Goal: Task Accomplishment & Management: Complete application form

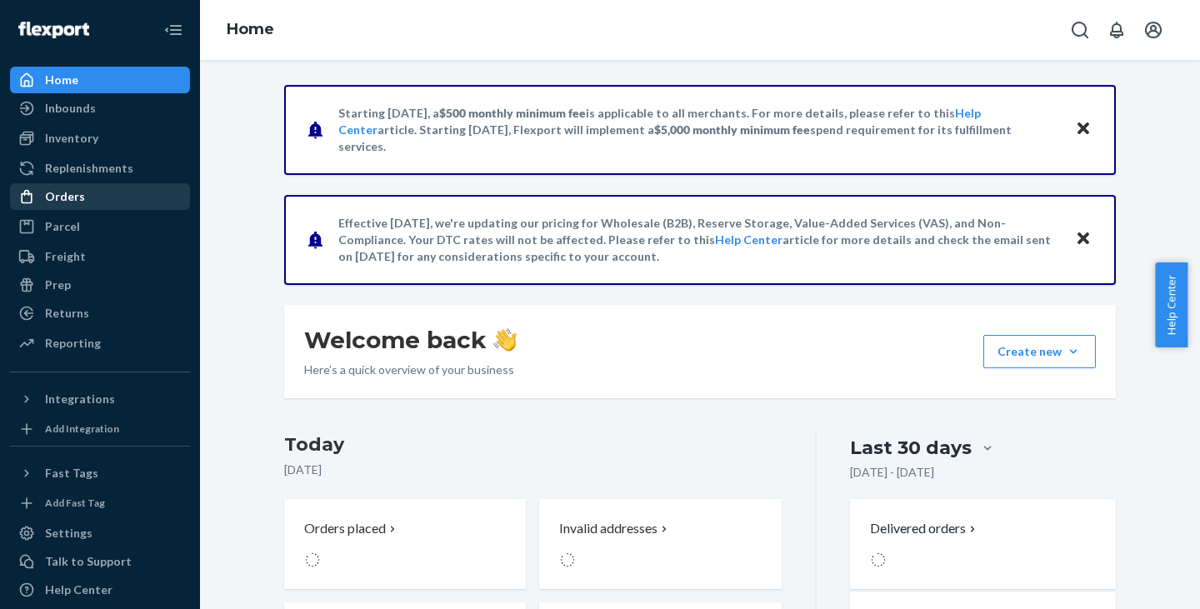
click at [57, 189] on div "Orders" at bounding box center [65, 196] width 40 height 17
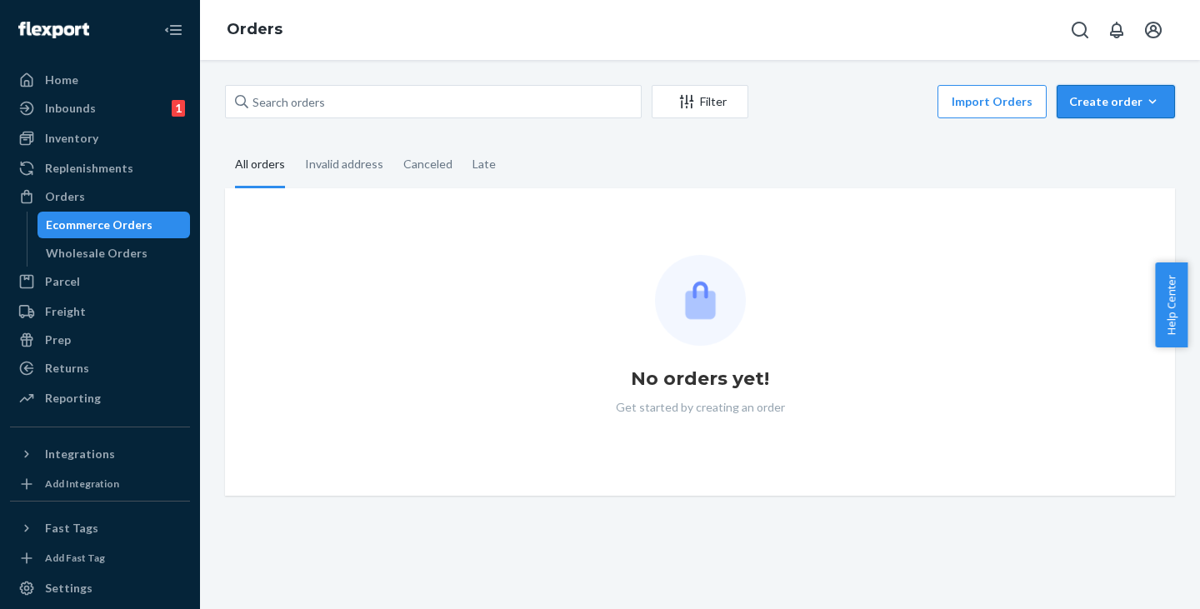
click at [1084, 105] on div "Create order" at bounding box center [1115, 101] width 93 height 17
click at [1084, 142] on span "Ecommerce order" at bounding box center [1125, 142] width 103 height 12
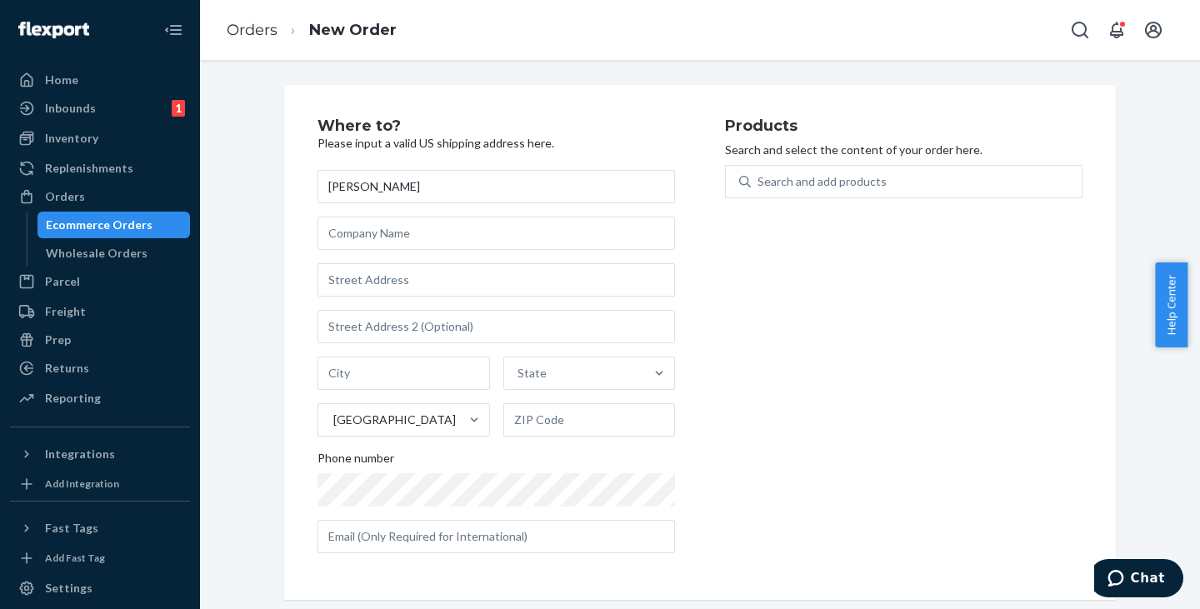
type input "[PERSON_NAME]"
click at [387, 263] on input "text" at bounding box center [495, 279] width 357 height 33
paste input "[STREET_ADDRESS][PERSON_NAME] 258016444"
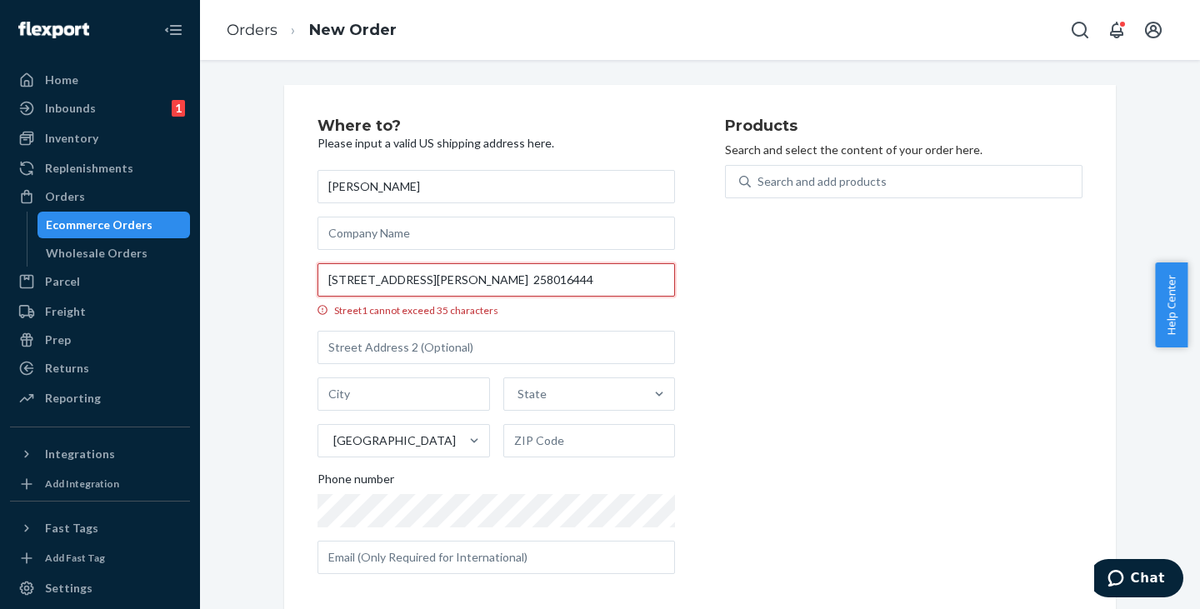
drag, startPoint x: 492, startPoint y: 281, endPoint x: 432, endPoint y: 277, distance: 60.1
click at [432, 277] on input "[STREET_ADDRESS][PERSON_NAME] 258016444" at bounding box center [495, 279] width 357 height 33
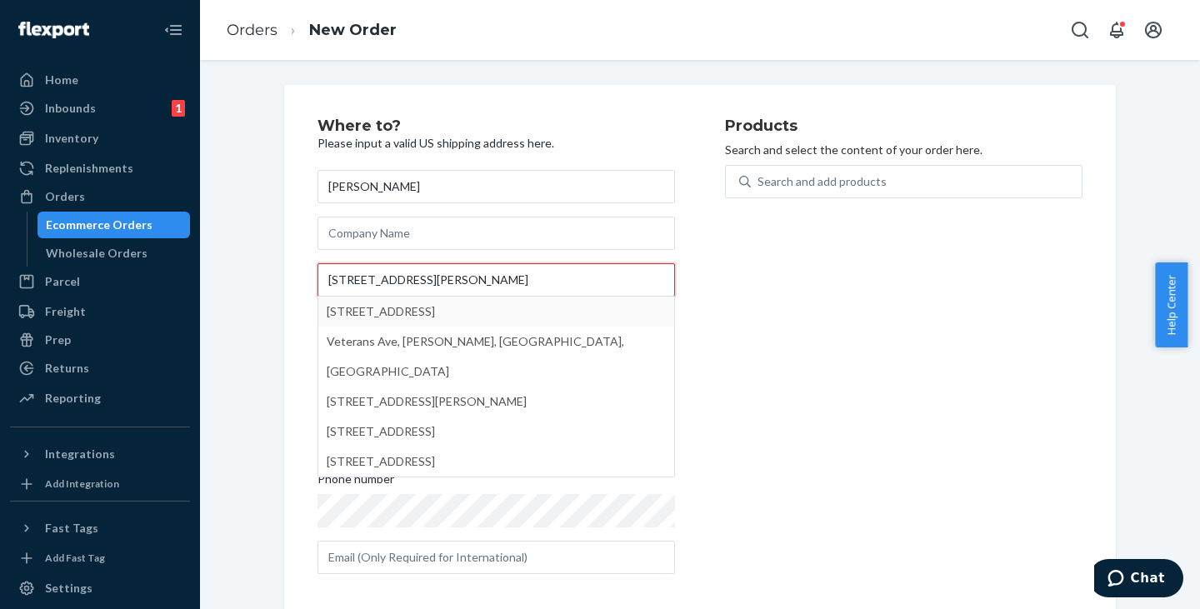
type input "[STREET_ADDRESS][PERSON_NAME]"
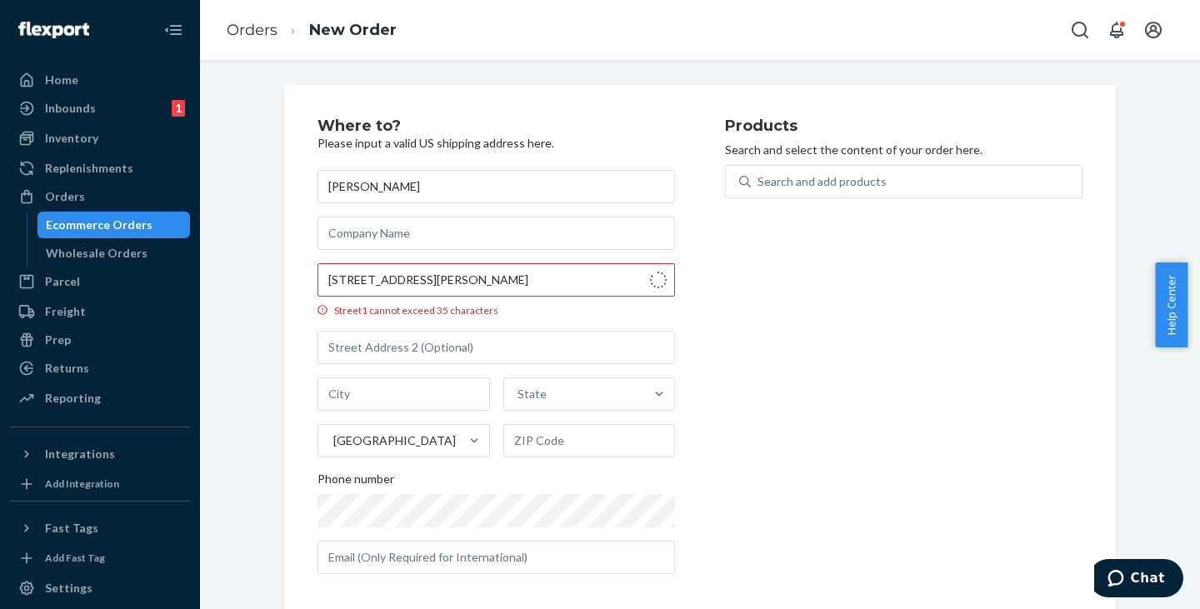
type input "[PERSON_NAME]"
type input "25801"
type input "[STREET_ADDRESS]"
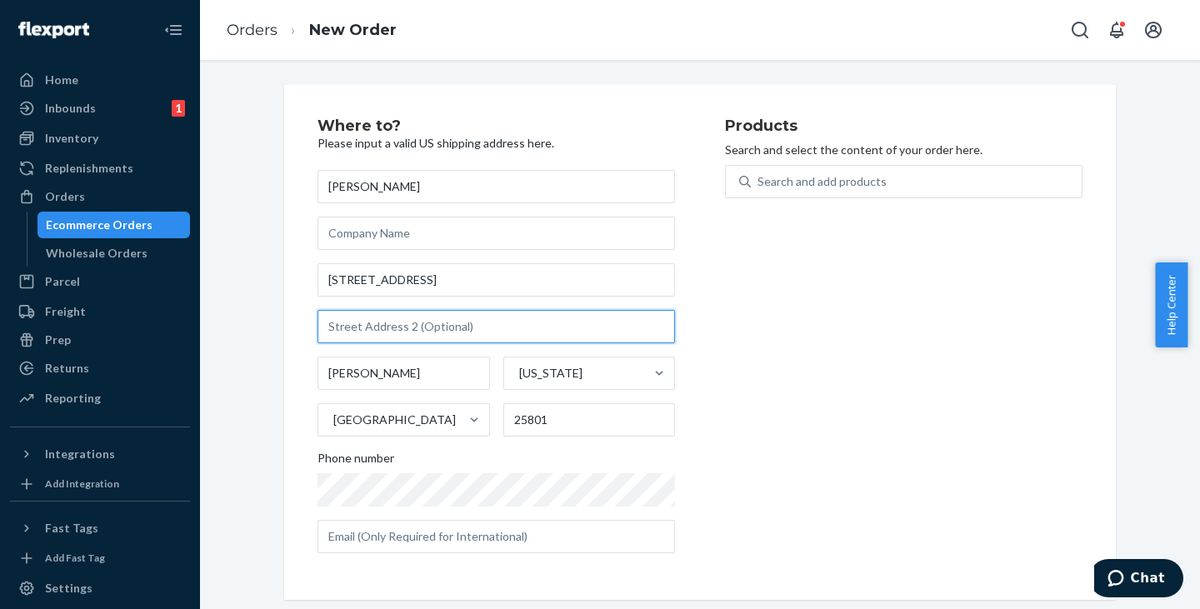
click at [387, 332] on input "text" at bounding box center [495, 326] width 357 height 33
paste input "MAIN, ROOM: 1B-123,"
type input "MAIN, ROOM: 1B-123"
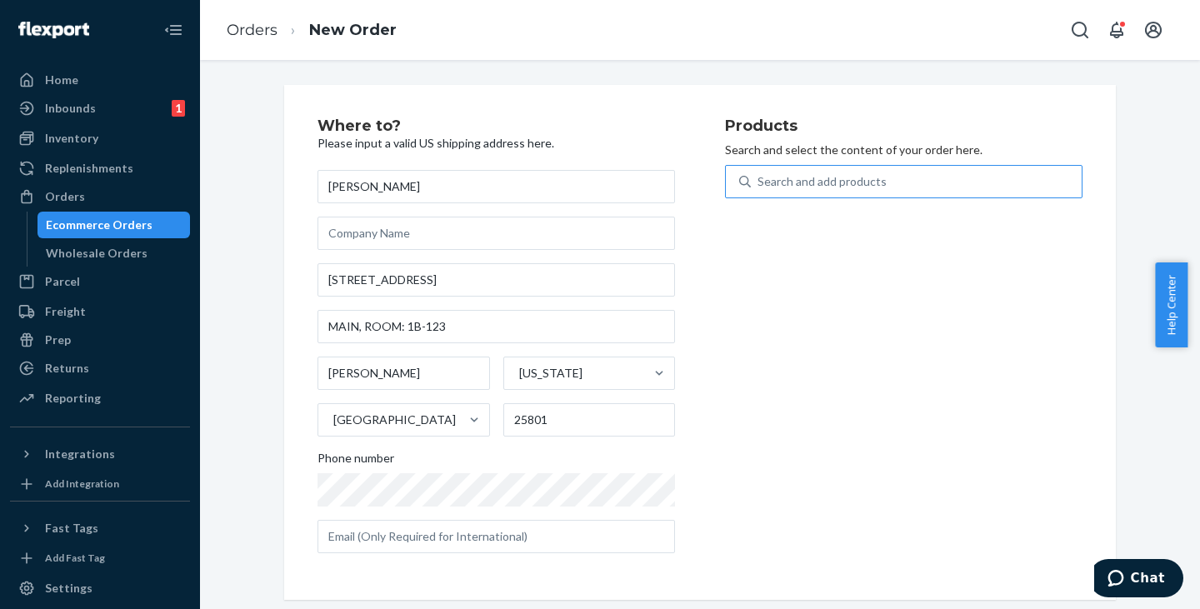
click at [762, 176] on div "Search and add products" at bounding box center [821, 181] width 129 height 17
click at [759, 176] on input "Search and add products" at bounding box center [758, 181] width 2 height 17
paste input "JWCDMBK"
type input "JWCDMBK"
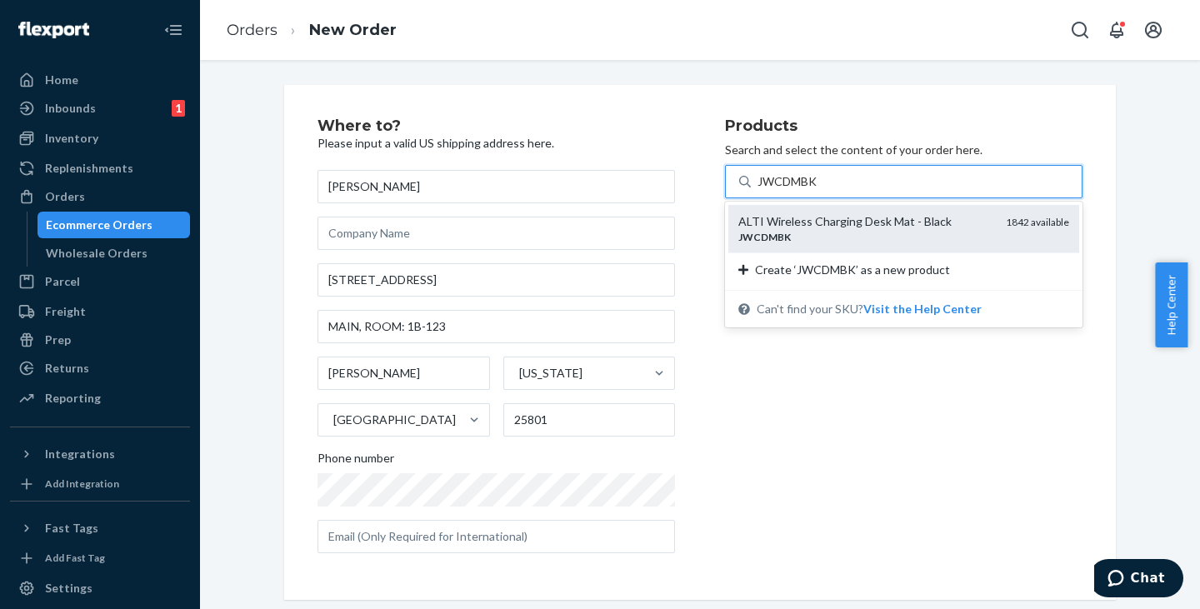
click at [782, 223] on div "ALTI Wireless Charging Desk Mat - Black" at bounding box center [865, 221] width 254 height 17
click at [782, 190] on input "JWCDMBK" at bounding box center [788, 181] width 62 height 17
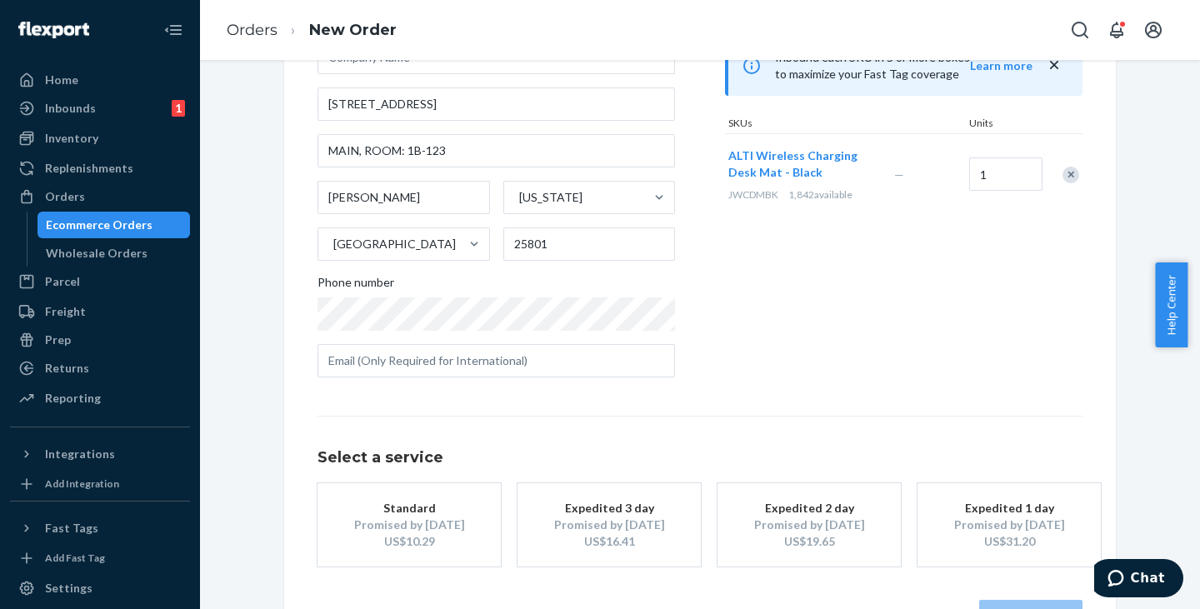
scroll to position [232, 0]
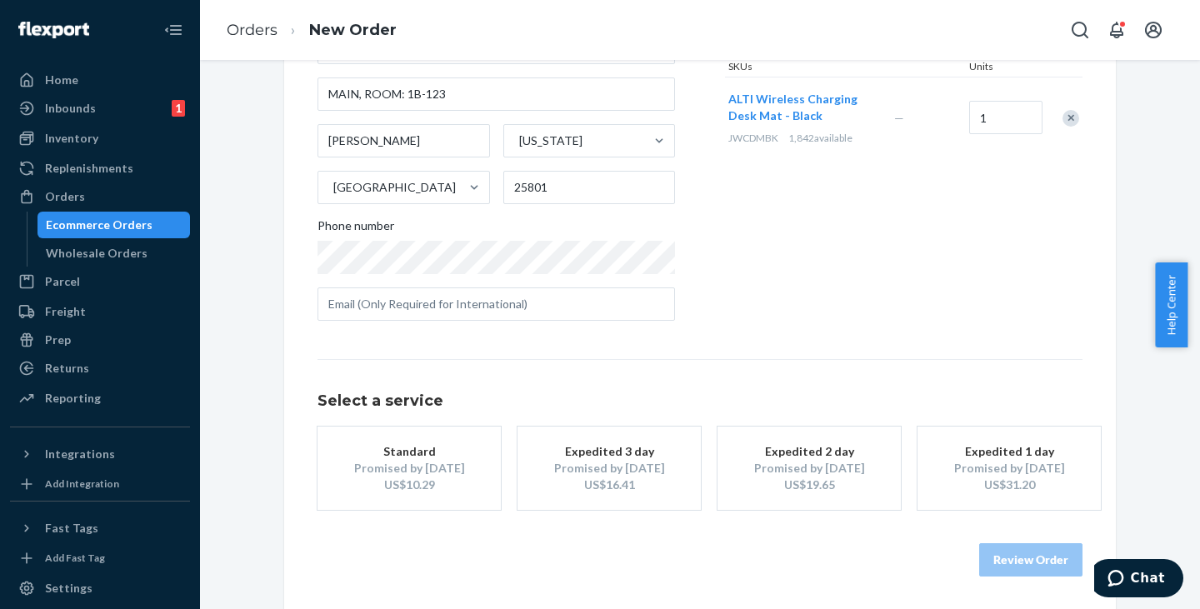
click at [416, 443] on div "Standard" at bounding box center [408, 451] width 133 height 17
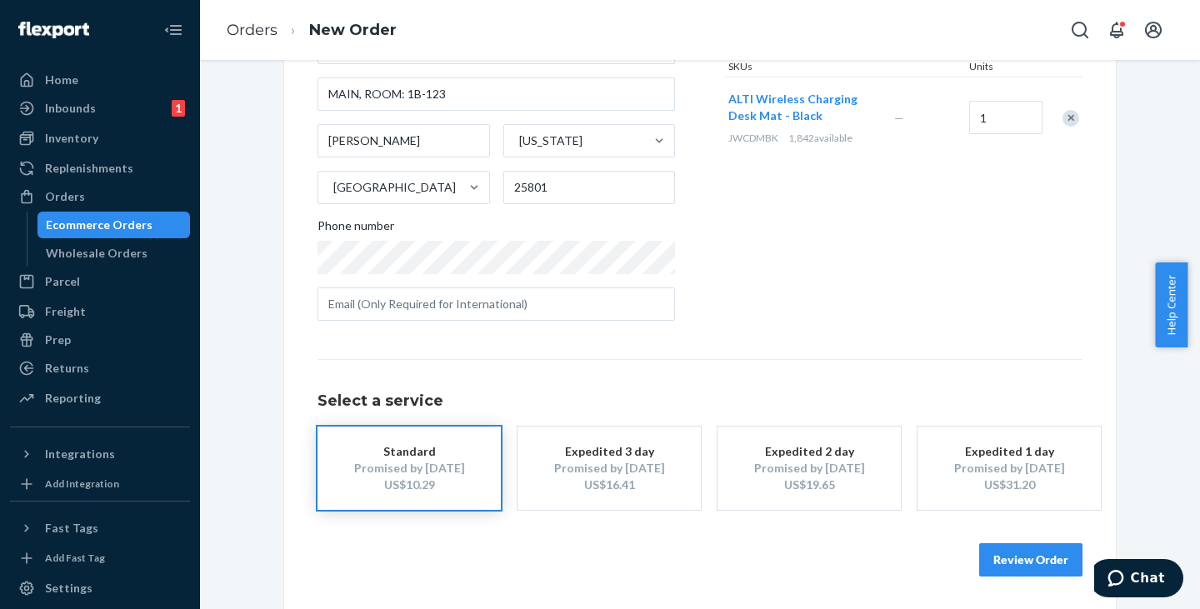
click at [1008, 557] on button "Review Order" at bounding box center [1030, 559] width 103 height 33
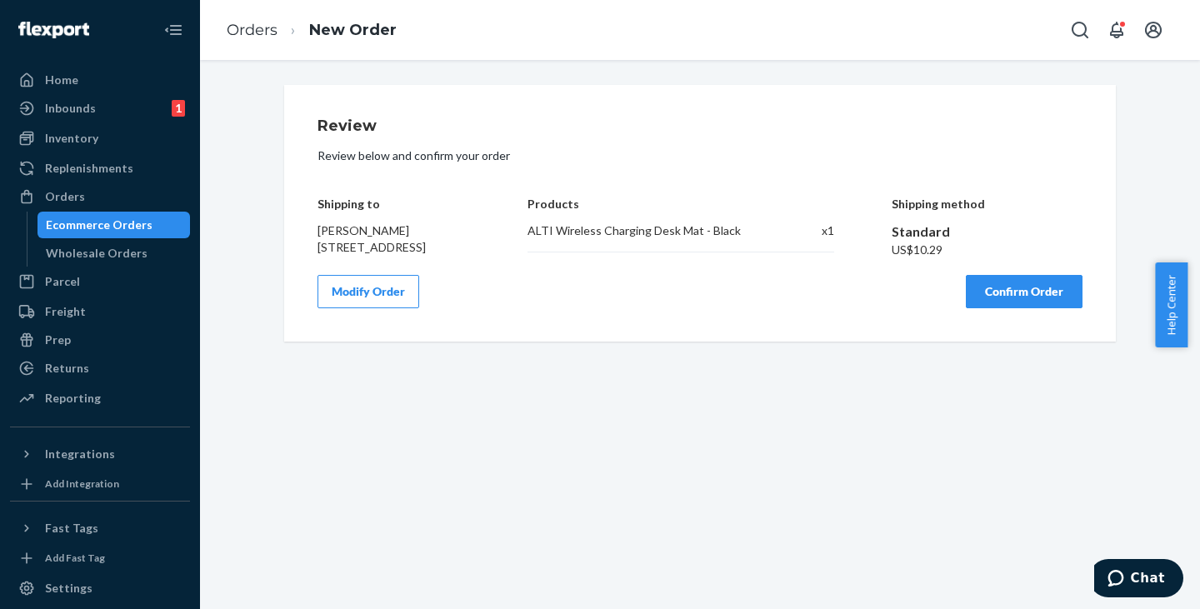
scroll to position [0, 0]
click at [1015, 308] on button "Confirm Order" at bounding box center [1024, 291] width 117 height 33
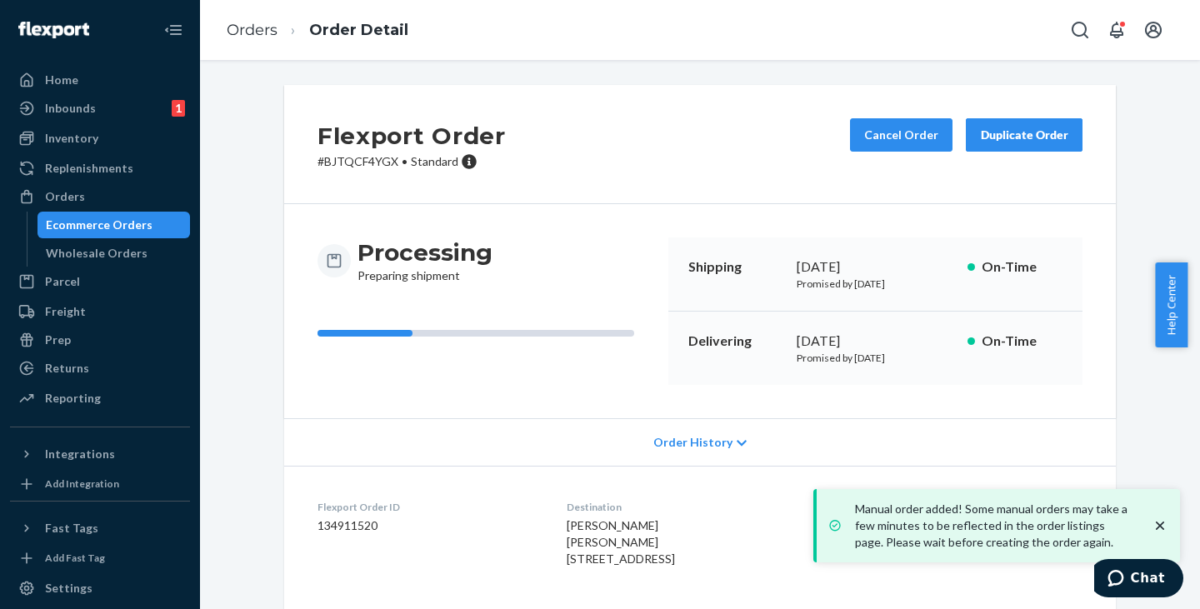
drag, startPoint x: 115, startPoint y: 217, endPoint x: 132, endPoint y: 211, distance: 17.7
click at [115, 217] on div "Ecommerce Orders" at bounding box center [99, 225] width 107 height 17
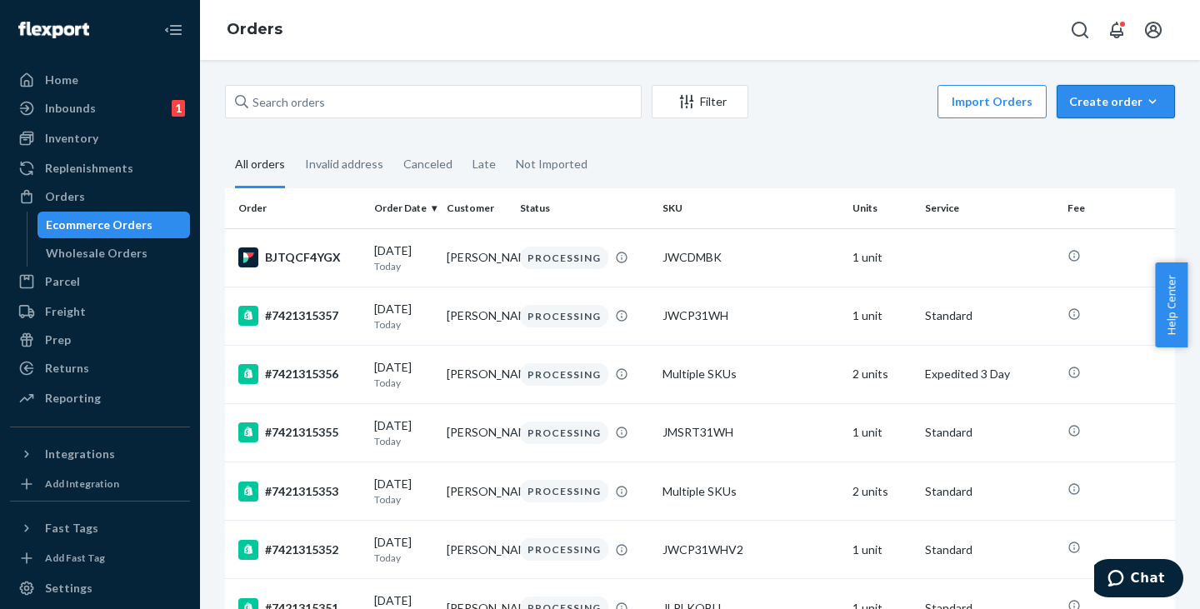
click at [1097, 100] on div "Create order" at bounding box center [1115, 101] width 93 height 17
click at [1087, 142] on span "Ecommerce order" at bounding box center [1125, 142] width 103 height 12
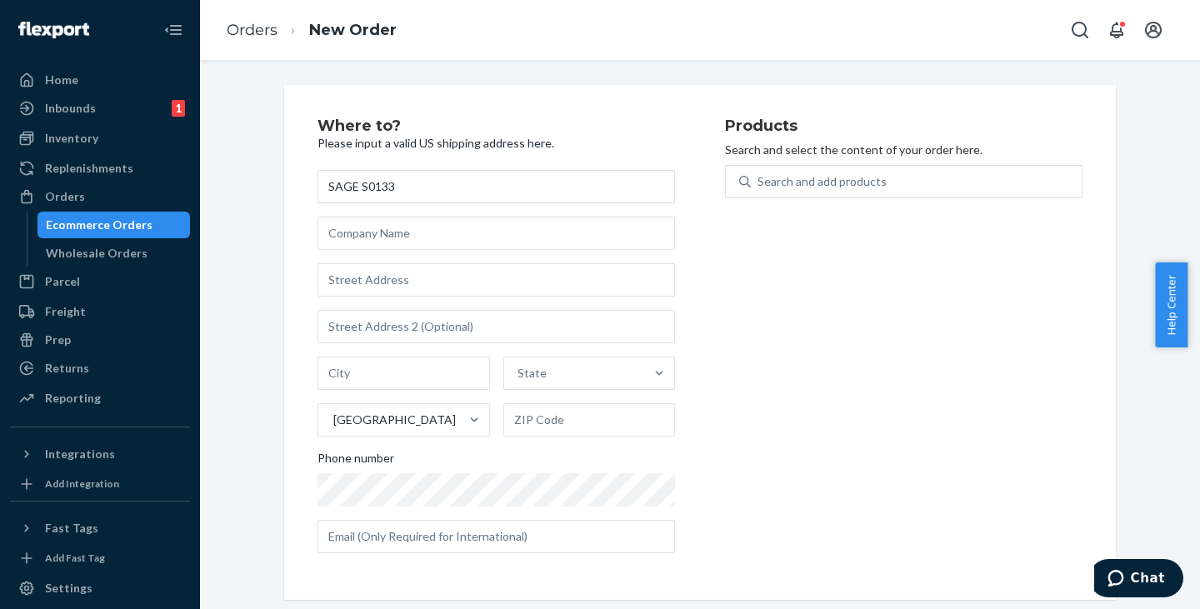
type input "SAGE S0133"
click at [397, 276] on input "text" at bounding box center [495, 279] width 357 height 33
paste input "[STREET_ADDRESS][GEOGRAPHIC_DATA][STREET_ADDRESS]"
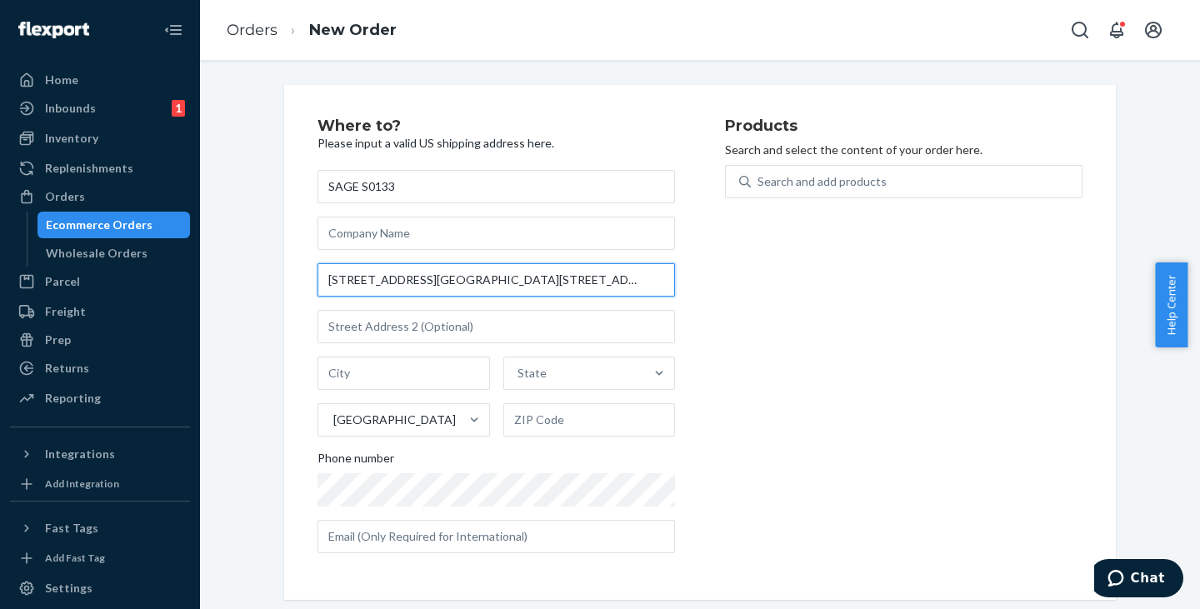
scroll to position [0, 70]
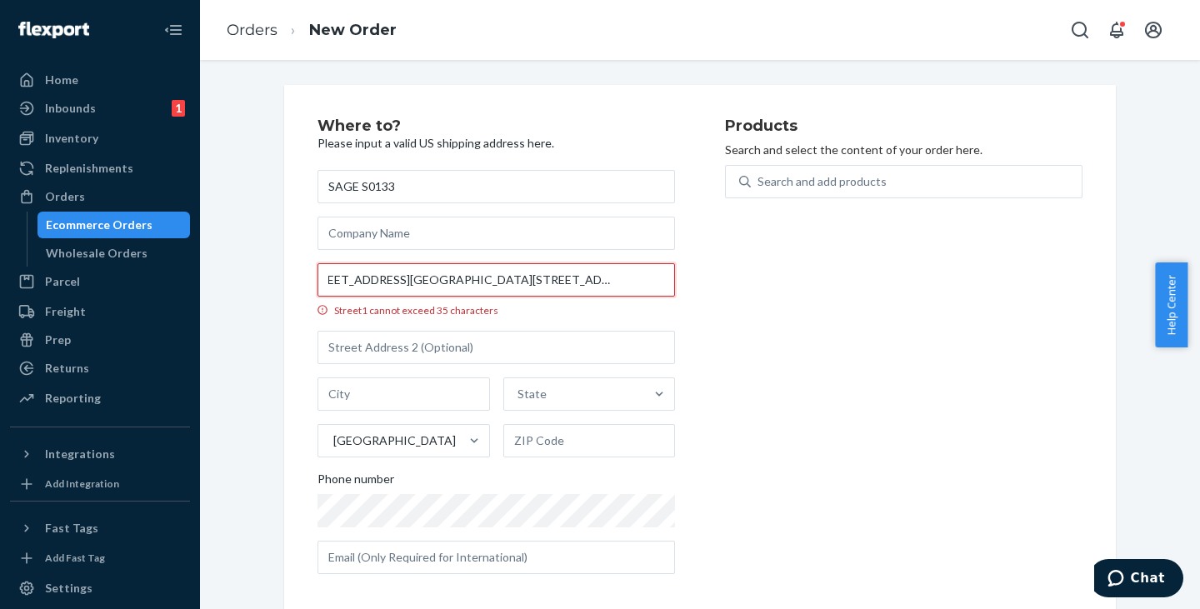
drag, startPoint x: 492, startPoint y: 274, endPoint x: 373, endPoint y: 280, distance: 118.5
click at [373, 280] on input "[STREET_ADDRESS][GEOGRAPHIC_DATA][STREET_ADDRESS]" at bounding box center [495, 279] width 357 height 33
type input "[STREET_ADDRESS]"
type input "[GEOGRAPHIC_DATA]"
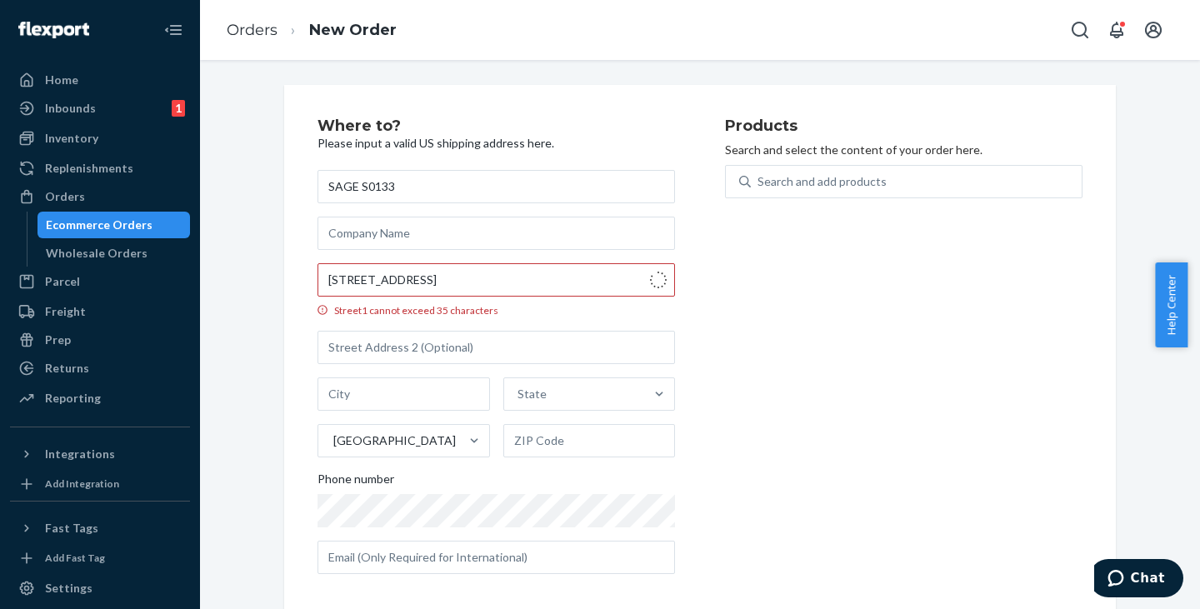
type input "77024"
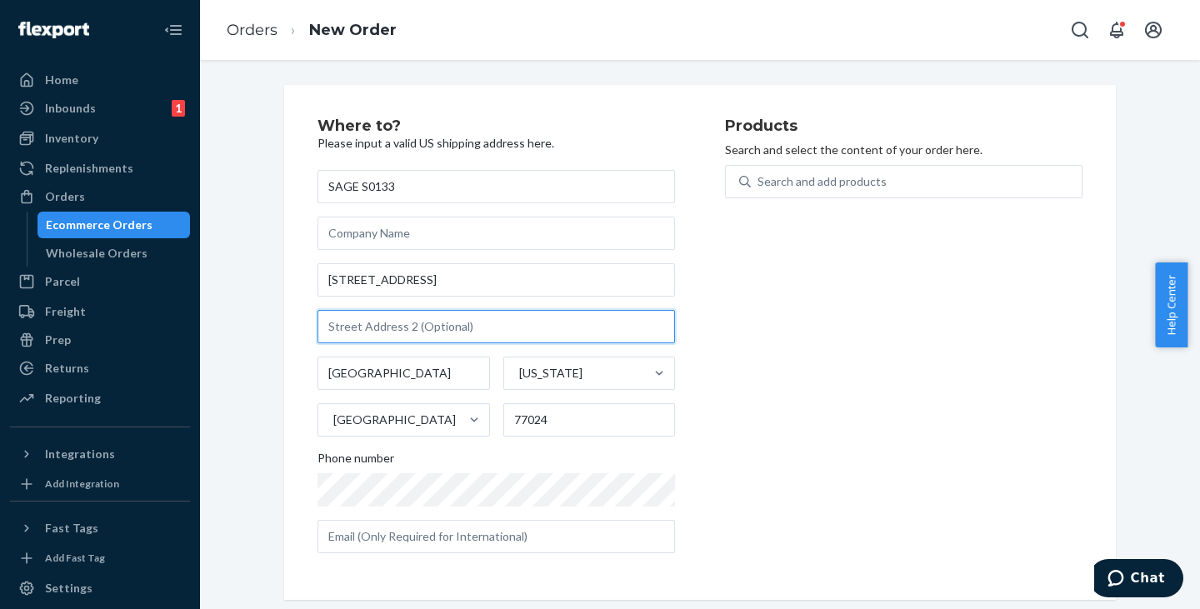
click at [422, 327] on input "text" at bounding box center [495, 326] width 357 height 33
paste input "[STREET_ADDRESS],"
type input "[STREET_ADDRESS]"
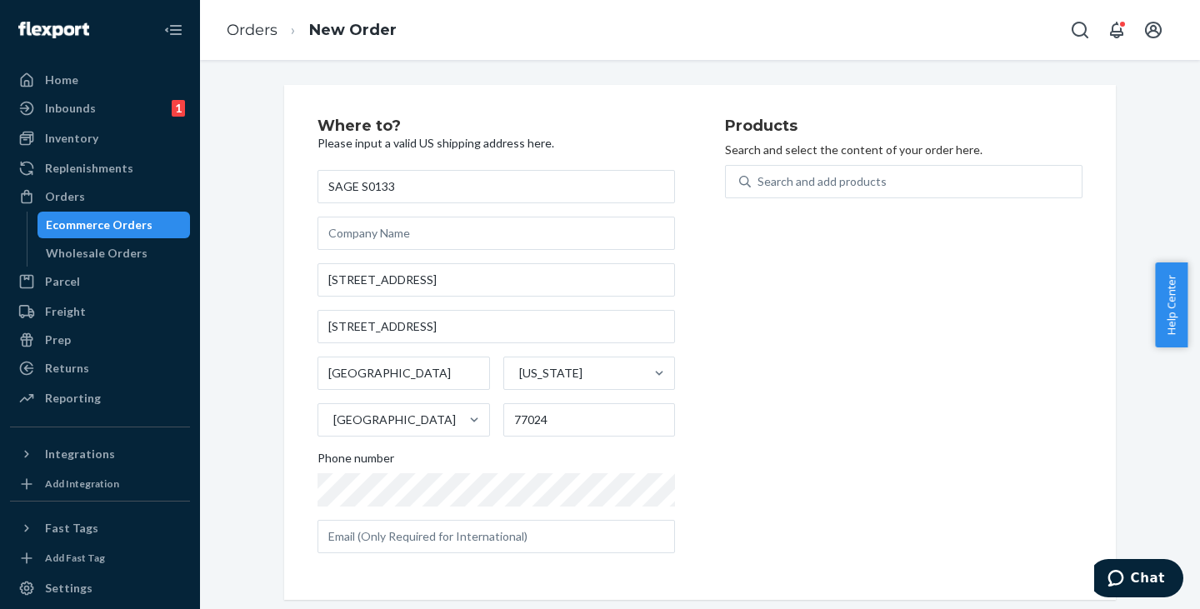
click at [815, 429] on div "Products Search and select the content of your order here. Search and add produ…" at bounding box center [903, 342] width 357 height 448
click at [767, 173] on div "Search and add products" at bounding box center [821, 181] width 129 height 17
click at [759, 173] on input "0 results available. Use Up and Down to choose options, press Enter to select t…" at bounding box center [758, 181] width 2 height 17
paste input "JWCG130BL"
type input "JWCG130BL"
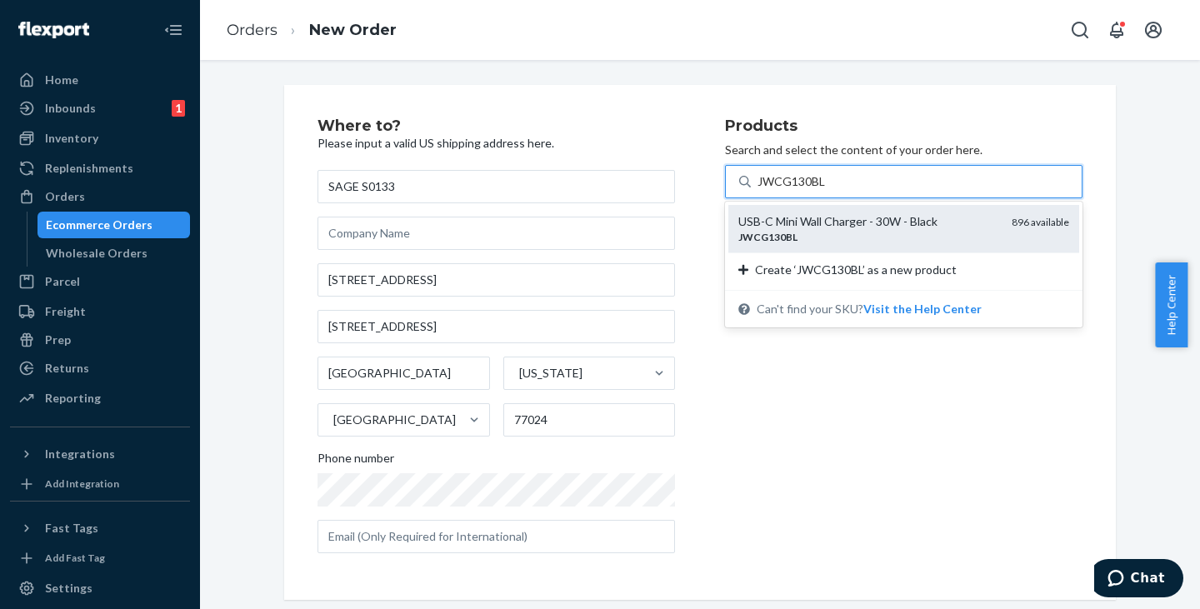
click at [793, 225] on div "USB-C Mini Wall Charger - 30W - Black" at bounding box center [868, 221] width 260 height 17
click at [793, 190] on input "JWCG130BL" at bounding box center [791, 181] width 69 height 17
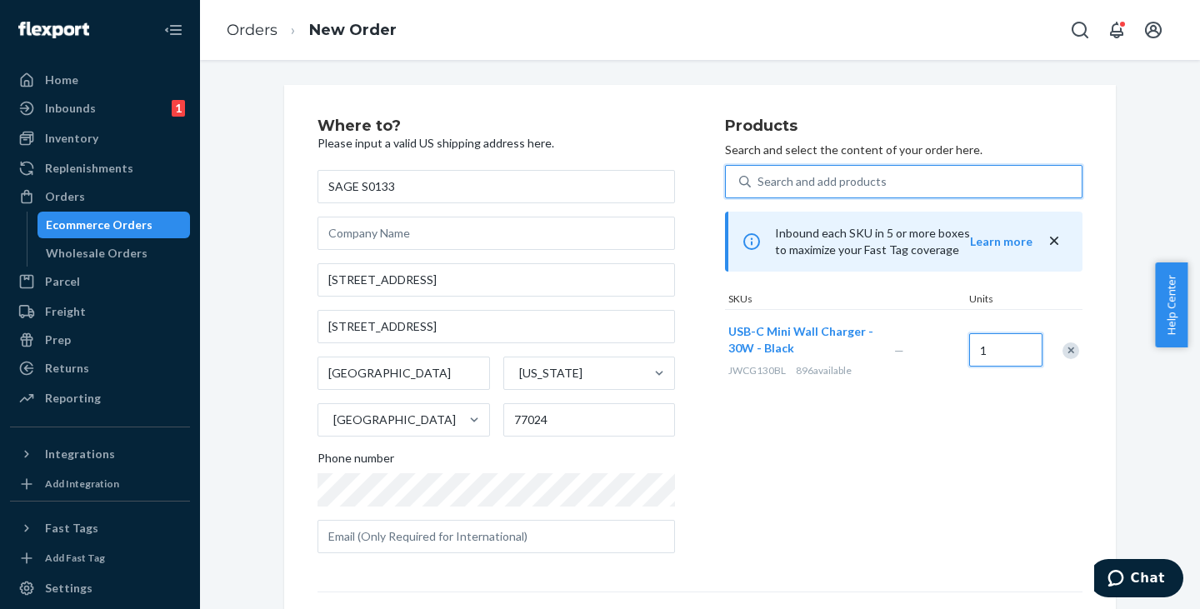
click at [1021, 351] on input "1" at bounding box center [1005, 349] width 73 height 33
type input "2"
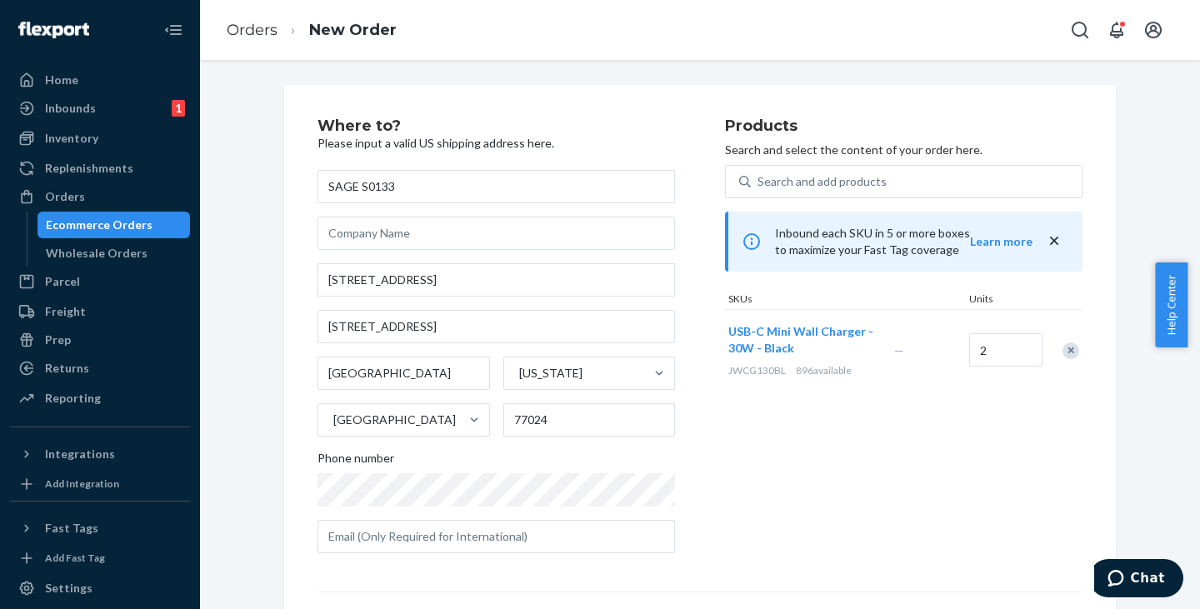
scroll to position [232, 0]
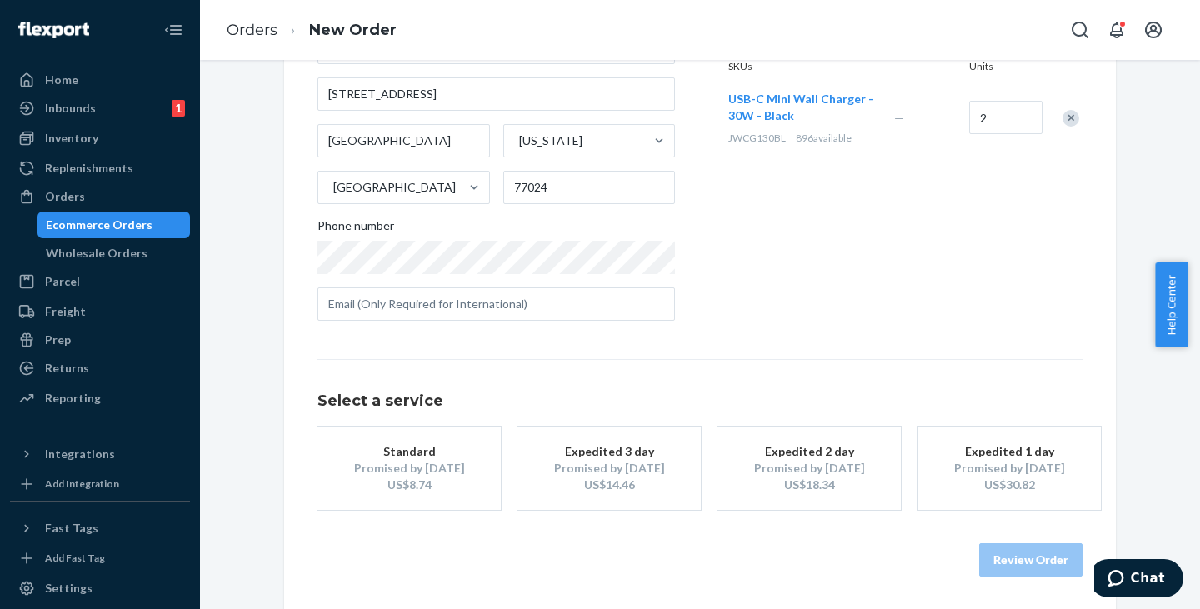
click at [403, 462] on div "Promised by [DATE]" at bounding box center [408, 468] width 133 height 17
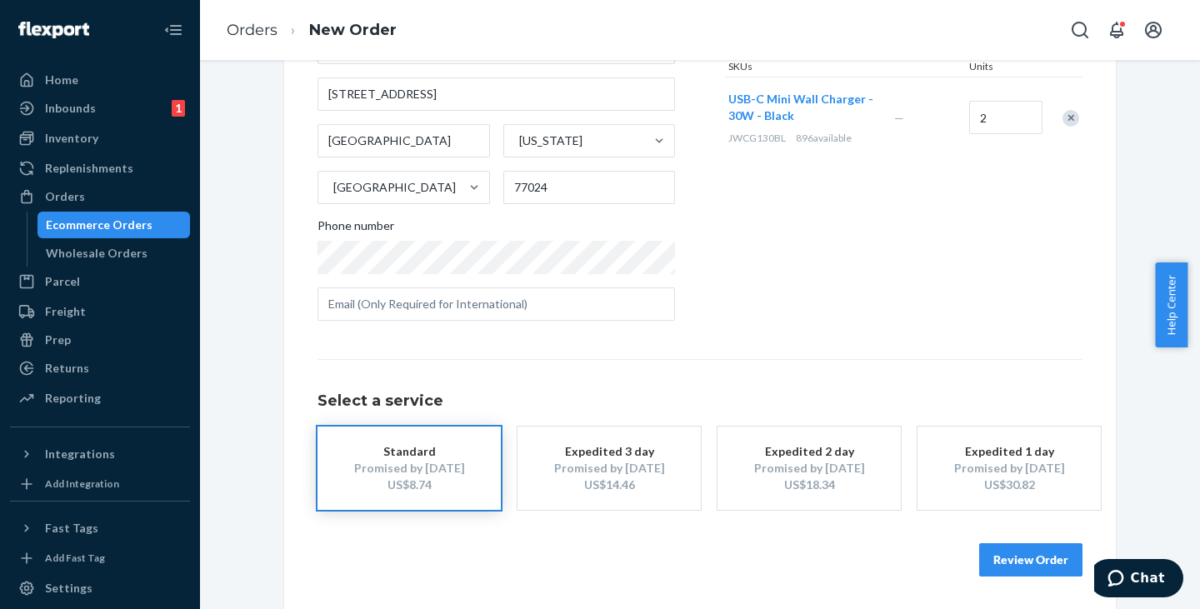
click at [1002, 570] on button "Review Order" at bounding box center [1030, 559] width 103 height 33
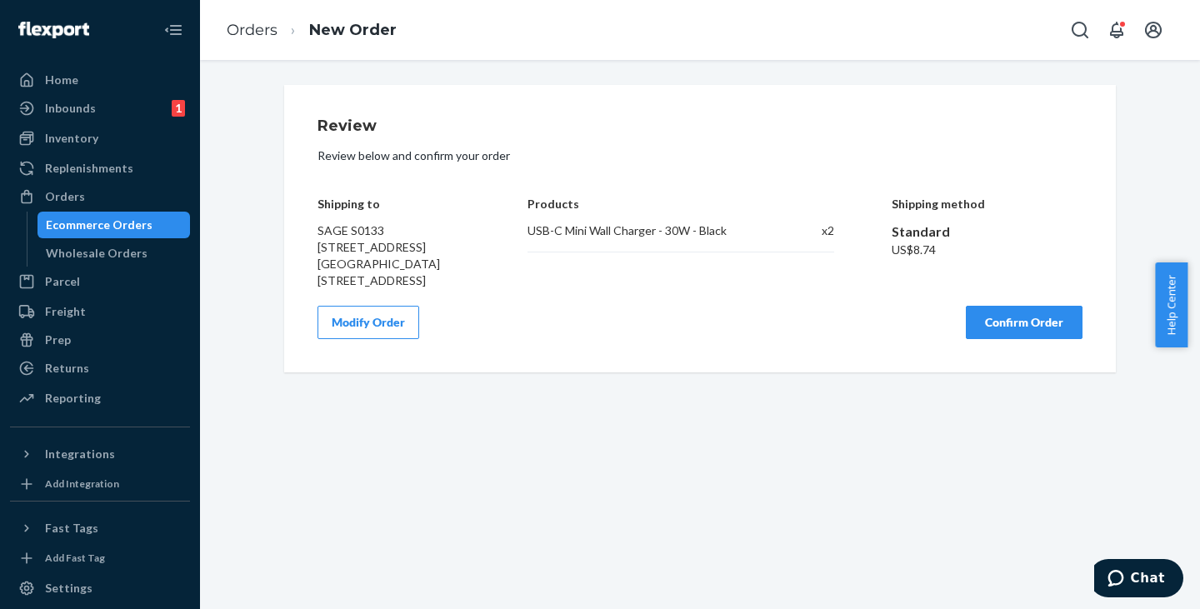
scroll to position [0, 0]
click at [1005, 314] on button "Confirm Order" at bounding box center [1024, 322] width 117 height 33
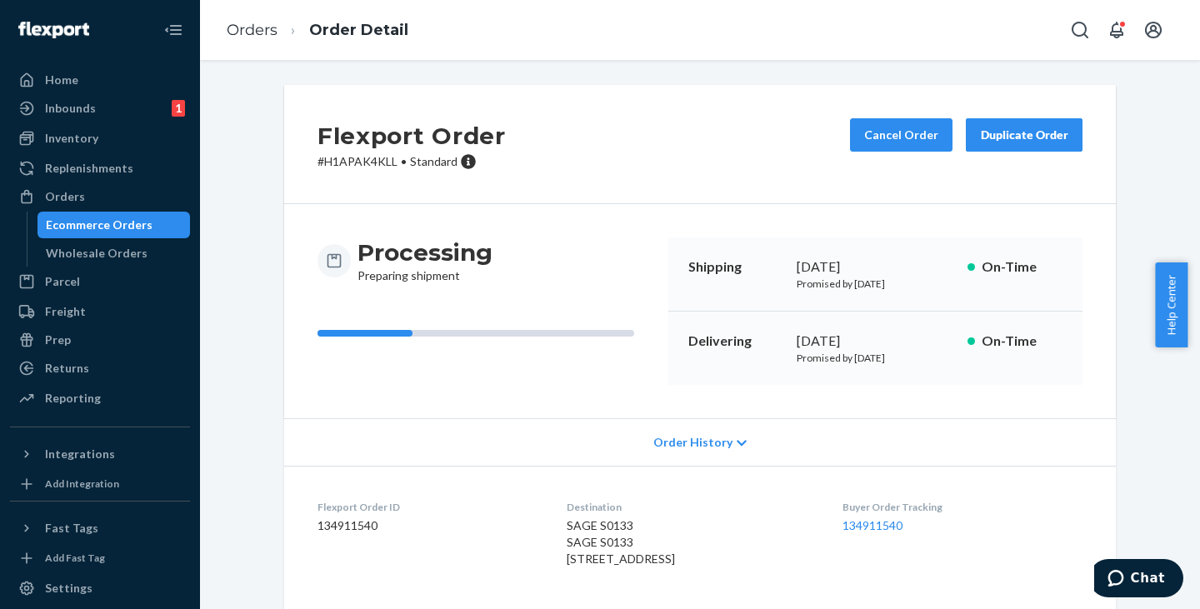
drag, startPoint x: 140, startPoint y: 225, endPoint x: 206, endPoint y: 212, distance: 67.0
click at [140, 225] on div "Ecommerce Orders" at bounding box center [99, 225] width 107 height 17
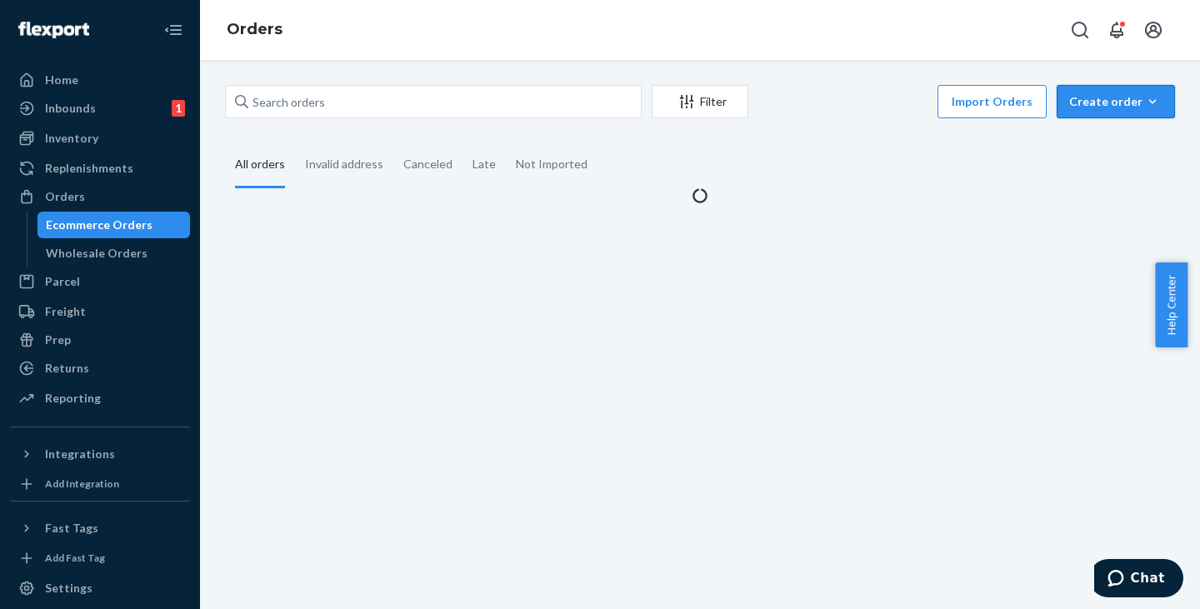
click at [1107, 107] on div "Create order" at bounding box center [1115, 101] width 93 height 17
click at [1091, 141] on span "Ecommerce order" at bounding box center [1125, 142] width 103 height 12
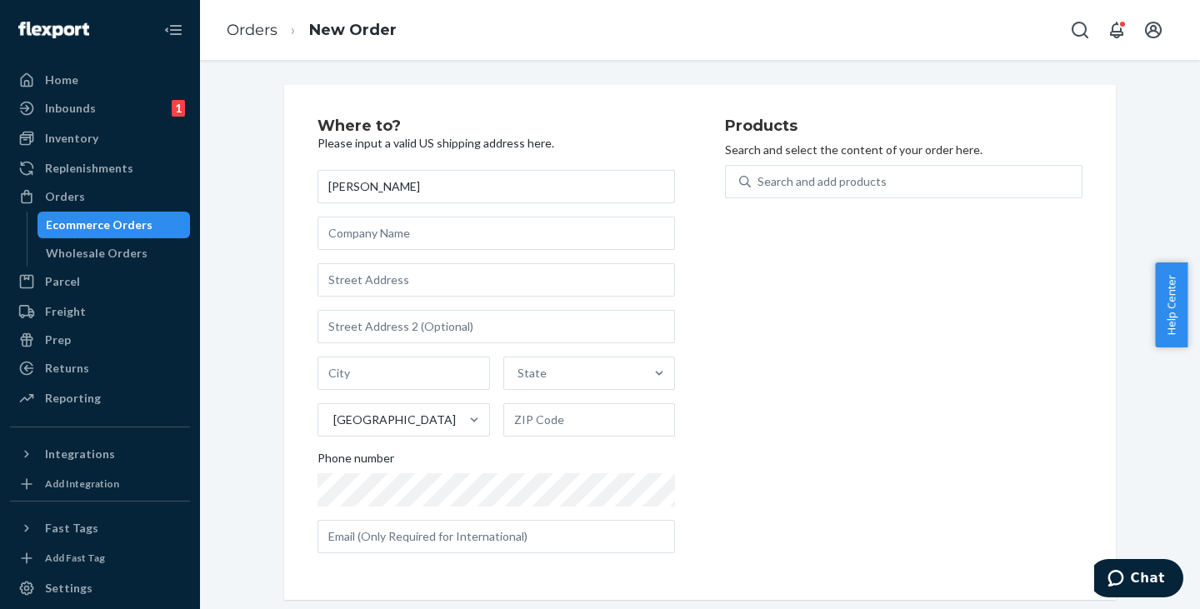
type input "[PERSON_NAME]"
click at [367, 283] on input "text" at bounding box center [495, 279] width 357 height 33
paste input "[STREET_ADDRESS]"
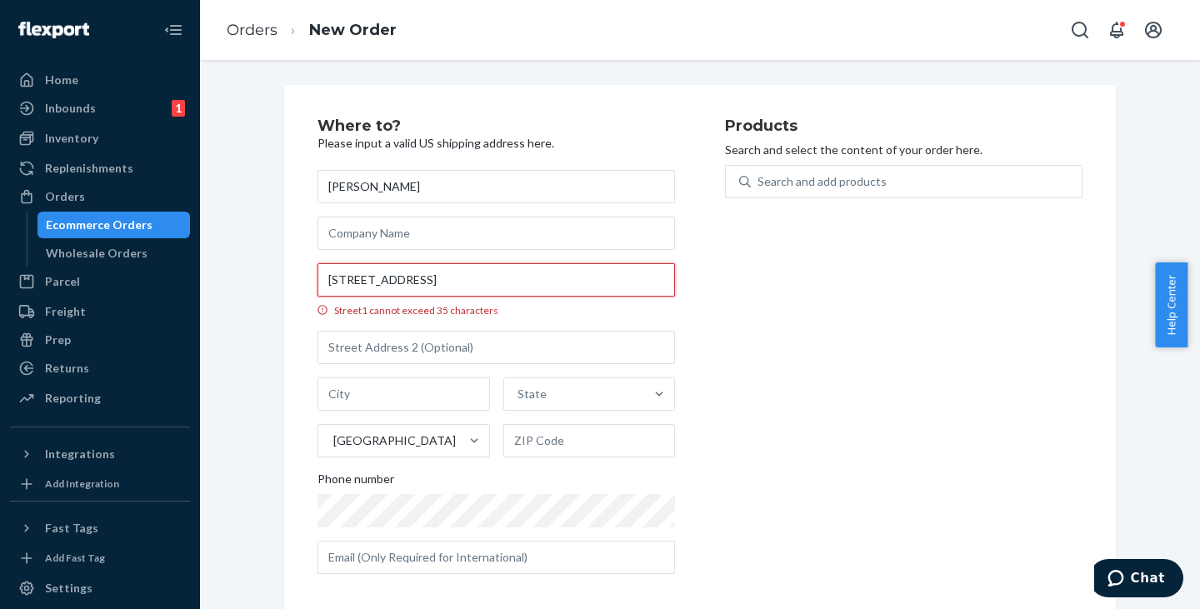
scroll to position [0, 60]
drag, startPoint x: 472, startPoint y: 281, endPoint x: 367, endPoint y: 283, distance: 104.2
click at [367, 283] on input "[STREET_ADDRESS]" at bounding box center [495, 279] width 357 height 33
type input "[STREET_ADDRESS]"
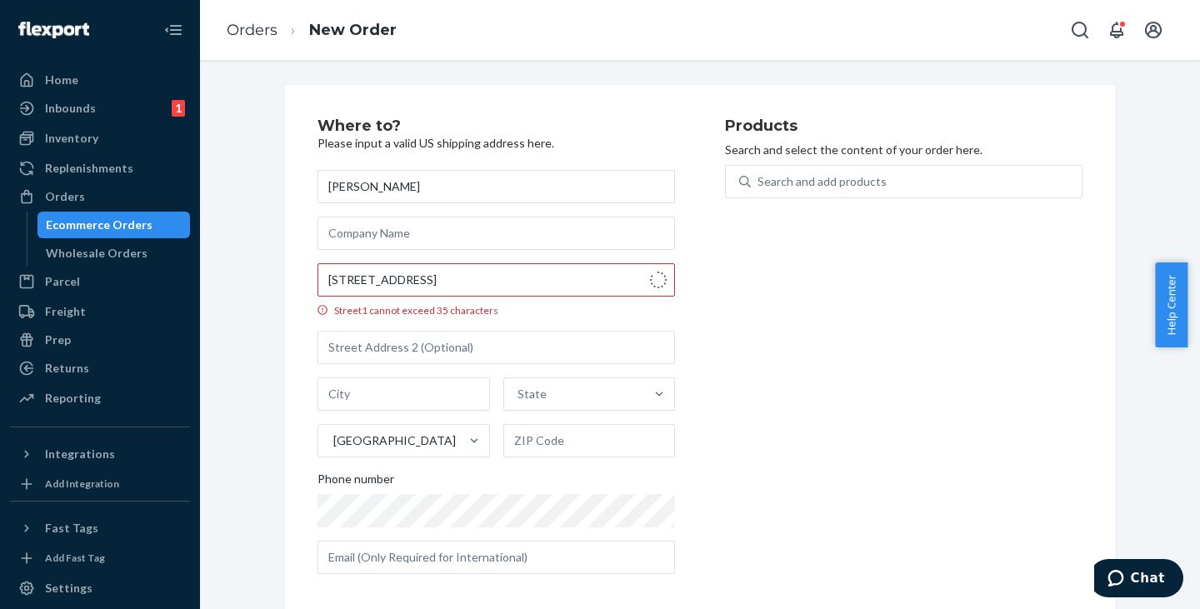
type input "[GEOGRAPHIC_DATA]"
type input "90041"
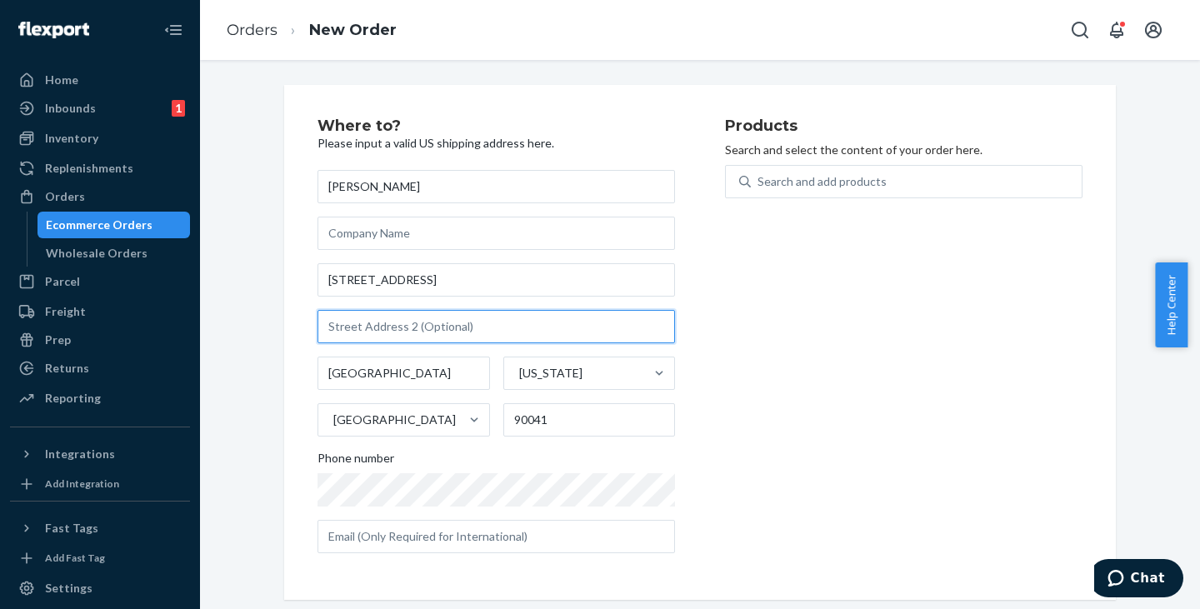
click at [401, 336] on input "text" at bounding box center [495, 326] width 357 height 33
paste input "AGC BLDG RM 108,"
type input "AGC BLDG RM 108"
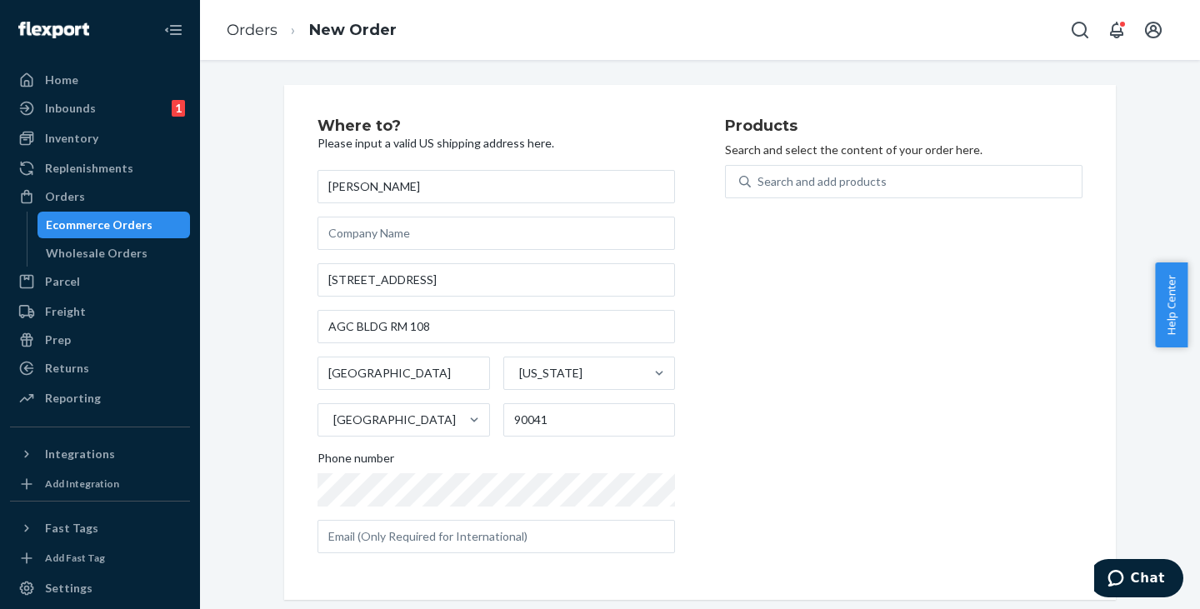
click at [797, 314] on div "Products Search and select the content of your order here. Search and add produ…" at bounding box center [903, 342] width 357 height 448
click at [760, 180] on div "Search and add products" at bounding box center [821, 181] width 129 height 17
click at [759, 180] on input "Search and add products" at bounding box center [758, 181] width 2 height 17
paste input "JWCDMBK"
type input "JWCDMBK"
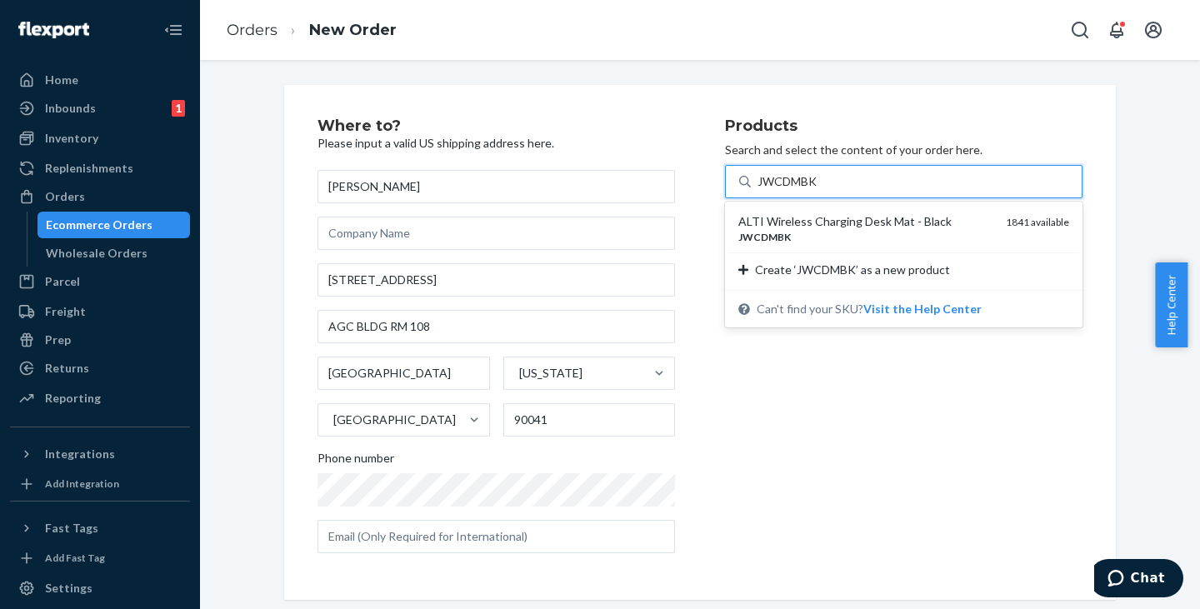
click at [796, 239] on div "JWCDMBK" at bounding box center [865, 237] width 254 height 14
click at [796, 190] on input "JWCDMBK" at bounding box center [788, 181] width 62 height 17
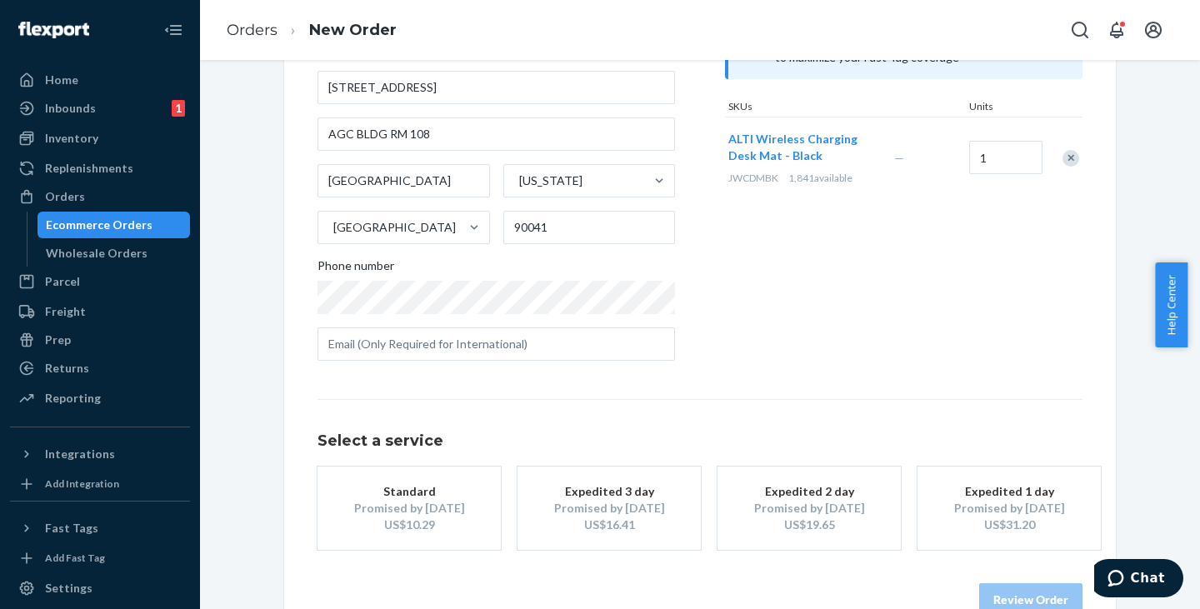
scroll to position [232, 0]
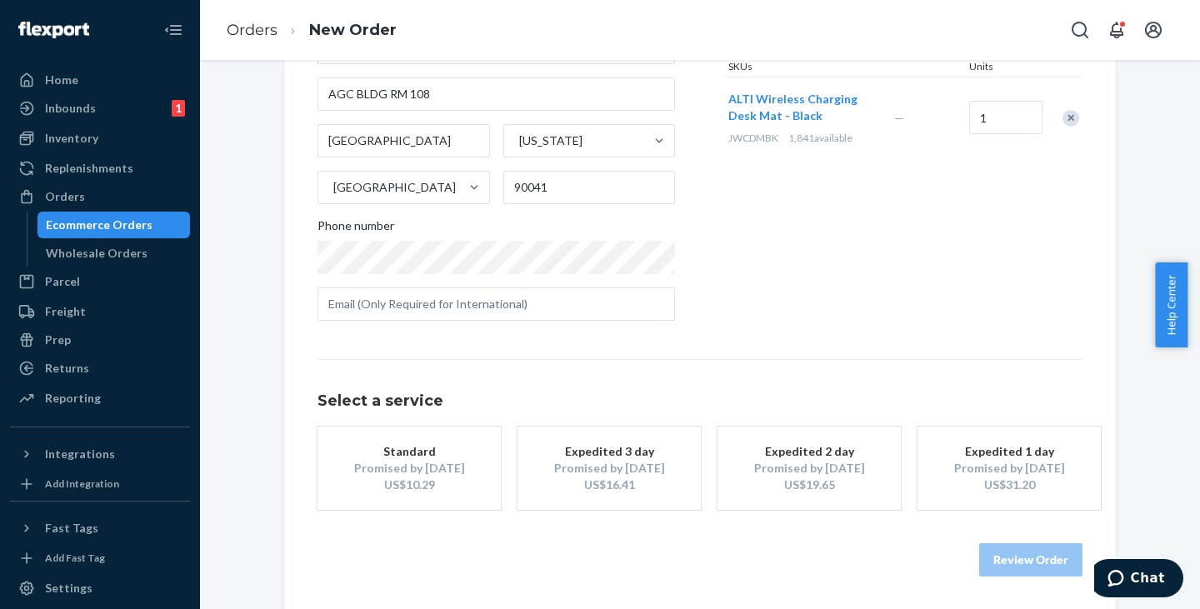
click at [369, 476] on div "Promised by [DATE]" at bounding box center [408, 468] width 133 height 17
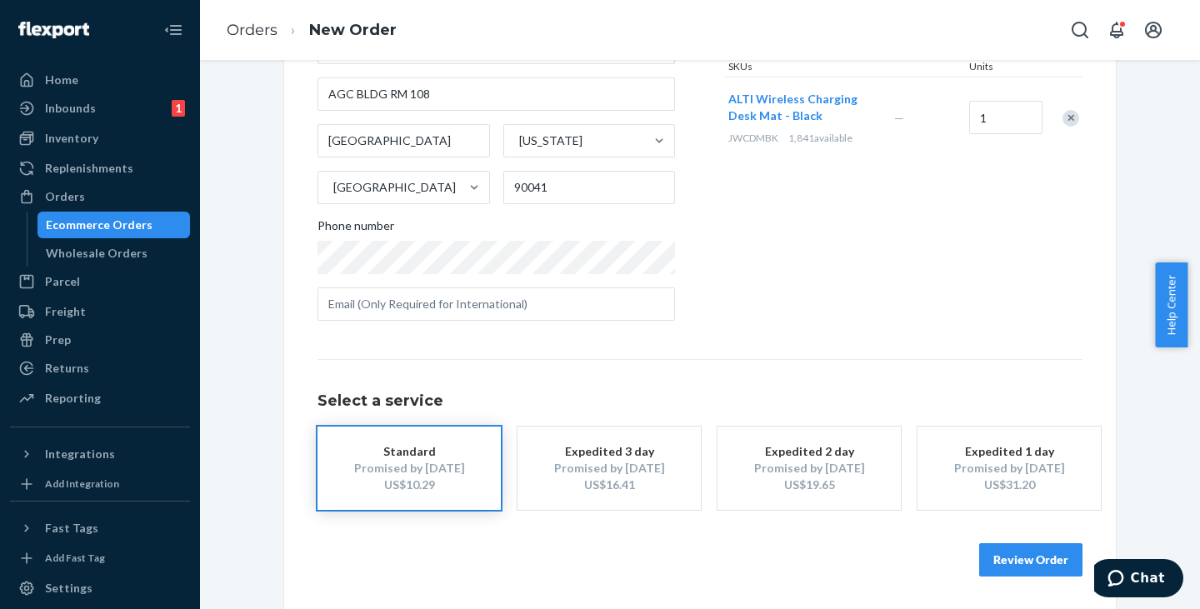
click at [1018, 562] on button "Review Order" at bounding box center [1030, 559] width 103 height 33
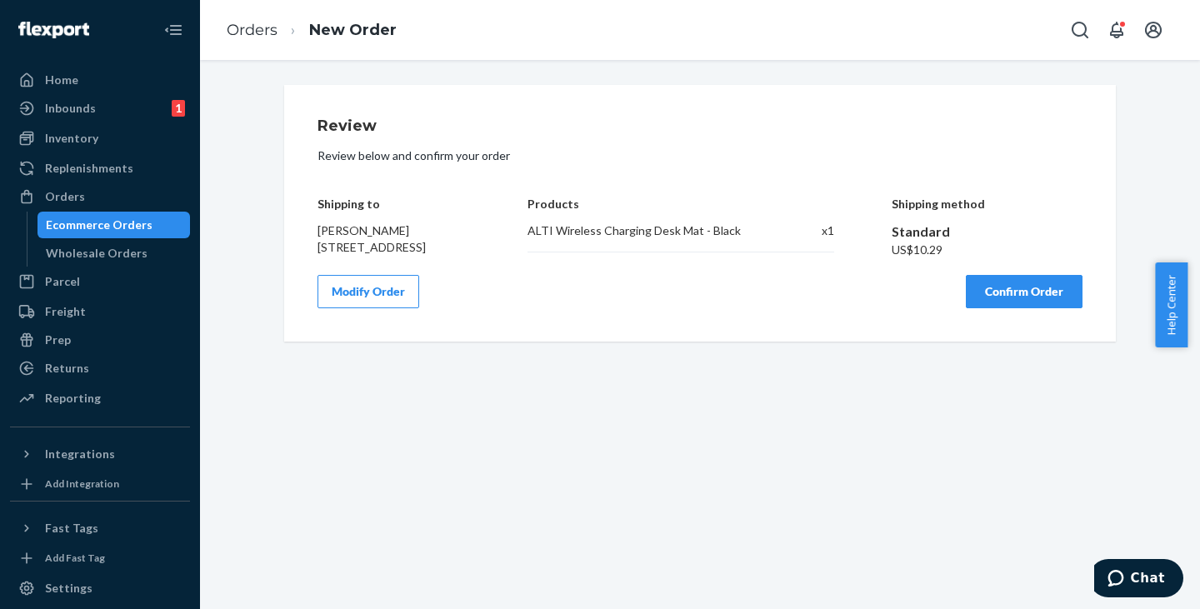
scroll to position [0, 0]
click at [1034, 308] on button "Confirm Order" at bounding box center [1024, 291] width 117 height 33
